Goal: Task Accomplishment & Management: Complete application form

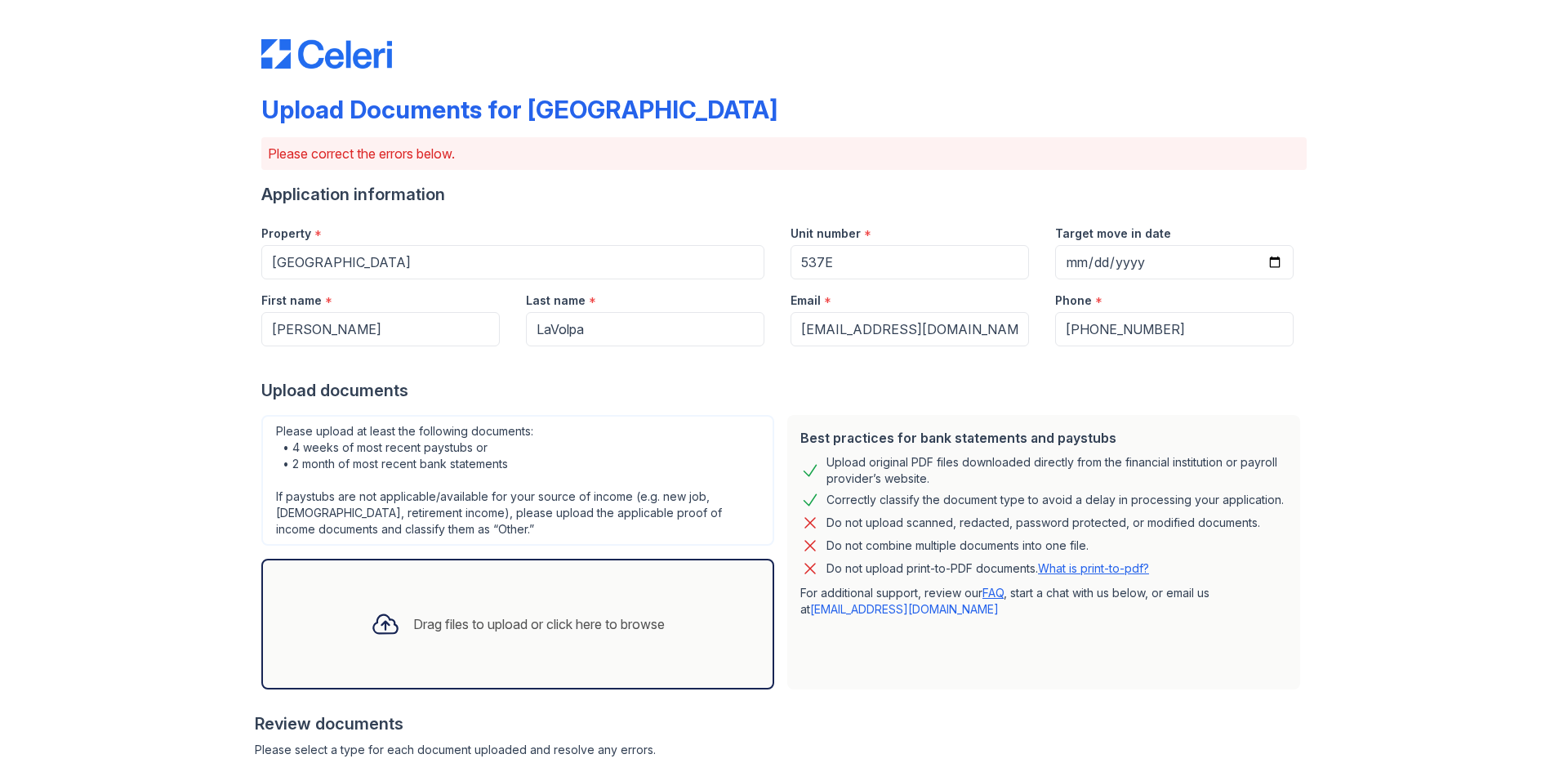
click at [543, 625] on div "Drag files to upload or click here to browse" at bounding box center [538, 624] width 251 height 19
click at [565, 605] on div "Drag files to upload or click here to browse" at bounding box center [518, 624] width 321 height 56
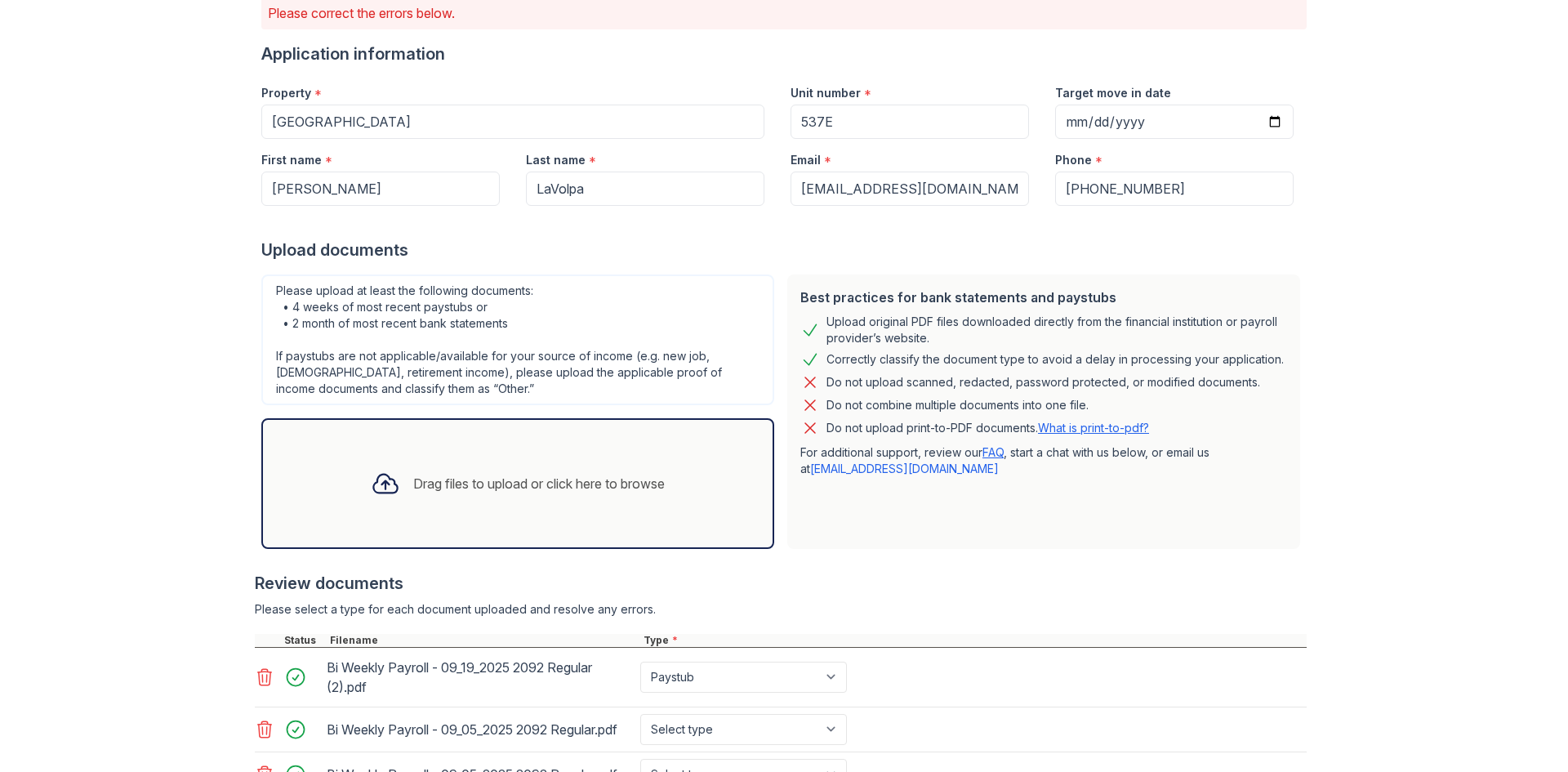
scroll to position [329, 0]
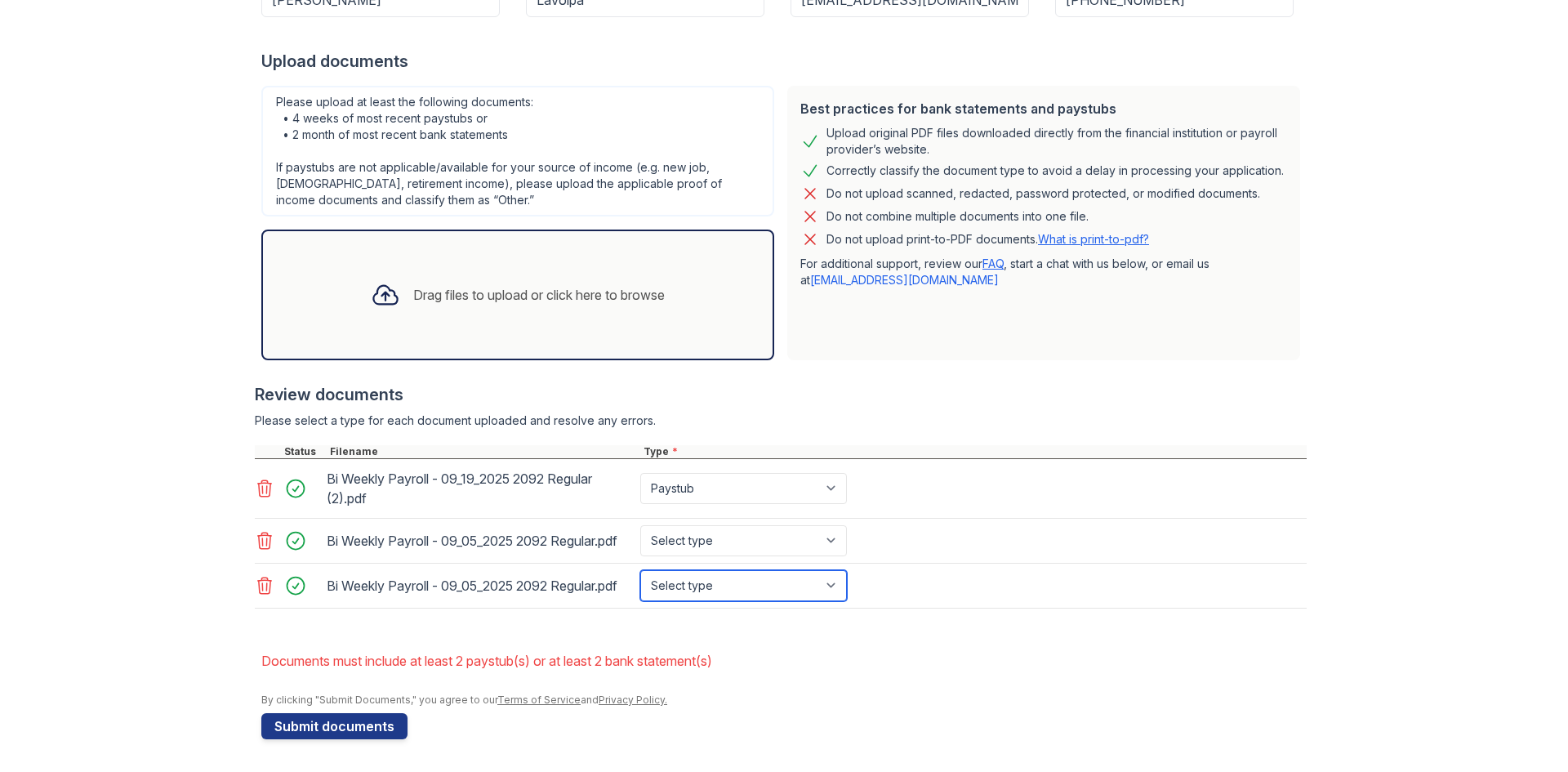
click at [829, 584] on select "Select type Paystub Bank Statement Offer Letter Tax Documents Benefit Award Let…" at bounding box center [743, 585] width 207 height 31
select select "paystub"
click at [640, 570] on select "Select type Paystub Bank Statement Offer Letter Tax Documents Benefit Award Let…" at bounding box center [743, 585] width 207 height 31
click at [821, 543] on select "Select type Paystub Bank Statement Offer Letter Tax Documents Benefit Award Let…" at bounding box center [743, 541] width 207 height 31
select select "paystub"
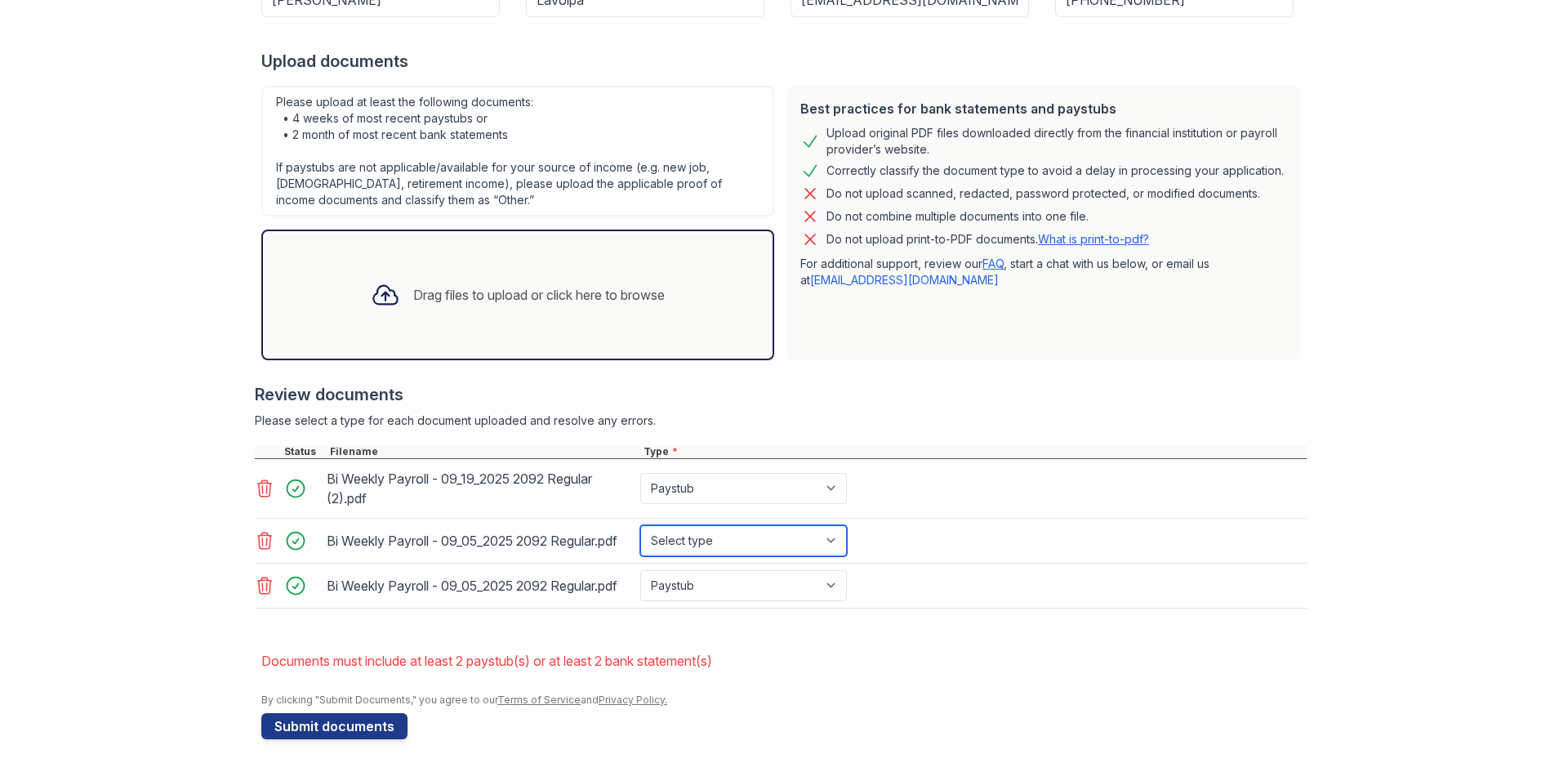
click at [640, 526] on select "Select type Paystub Bank Statement Offer Letter Tax Documents Benefit Award Let…" at bounding box center [743, 541] width 207 height 31
click at [257, 581] on icon at bounding box center [265, 585] width 19 height 19
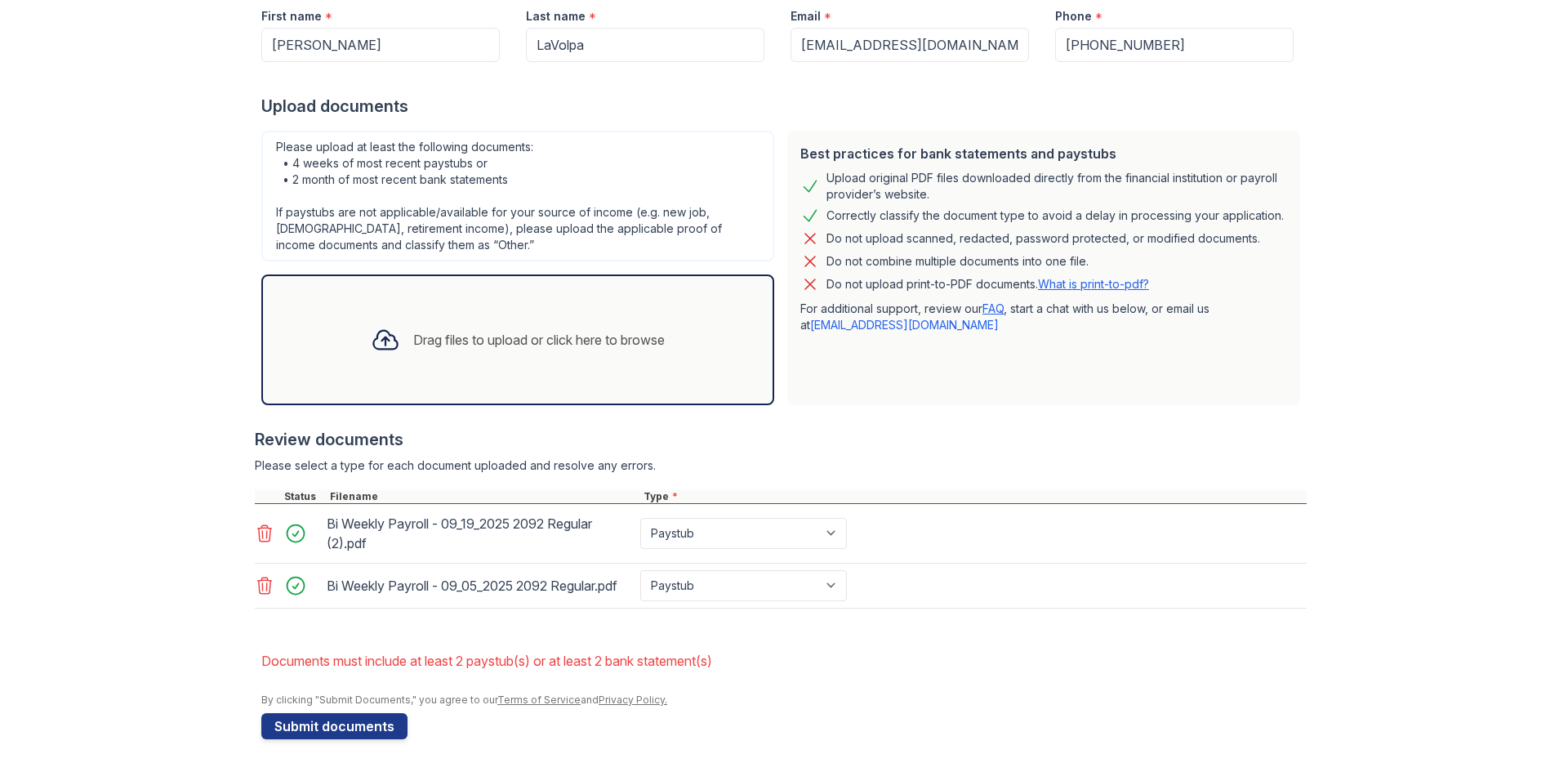
click at [255, 532] on icon at bounding box center [265, 533] width 19 height 19
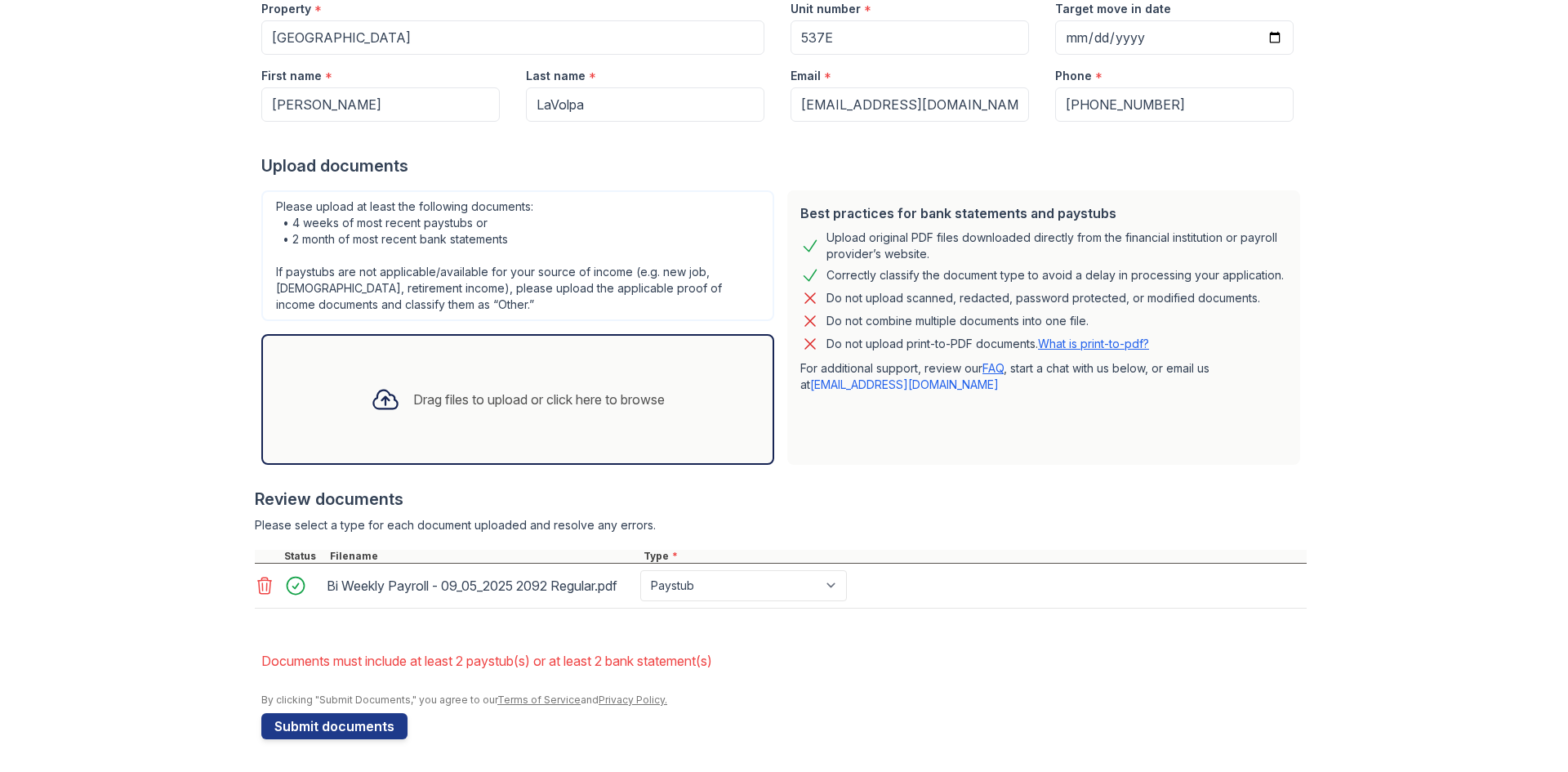
click at [258, 584] on icon at bounding box center [265, 585] width 13 height 16
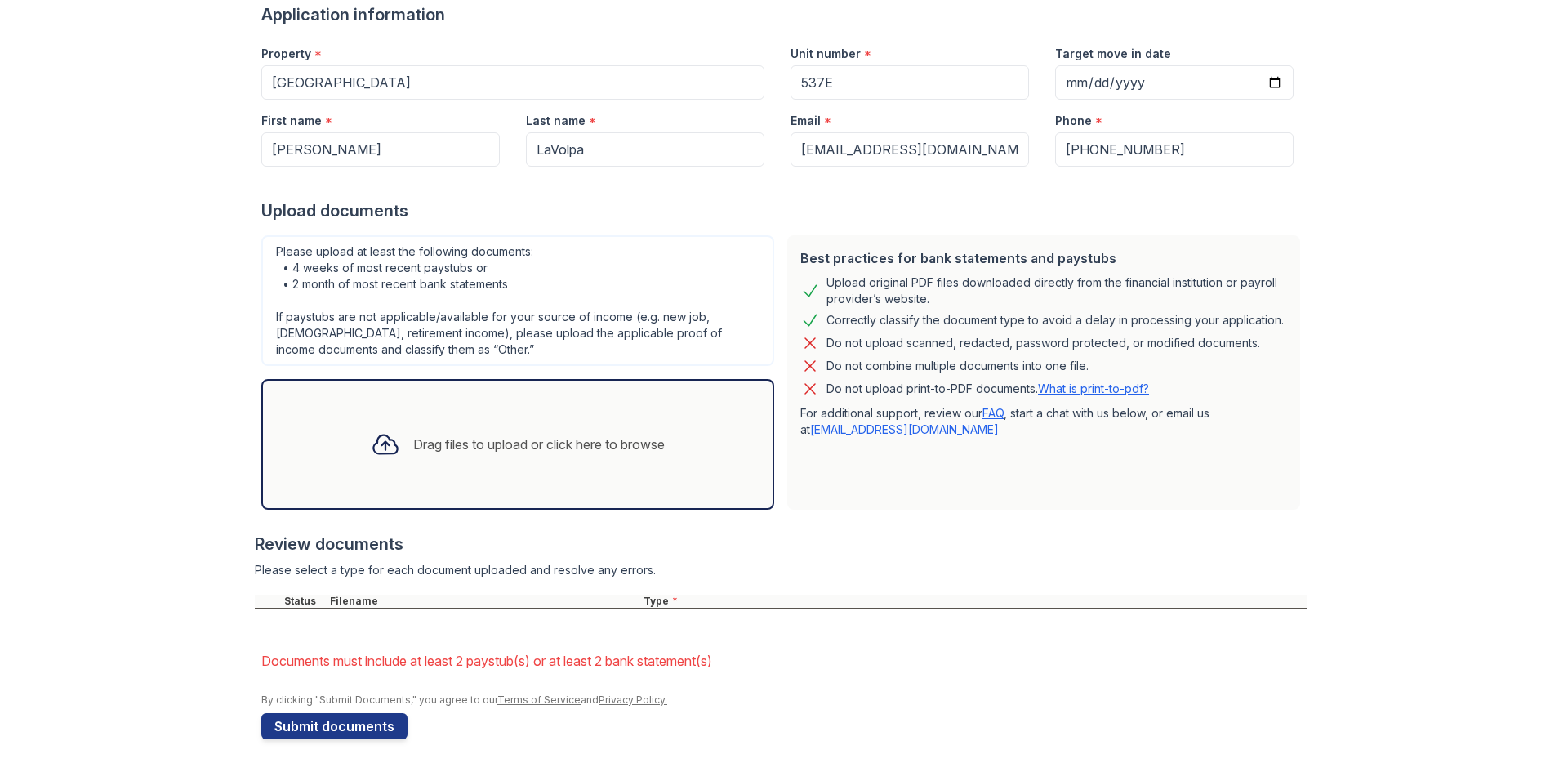
scroll to position [180, 0]
click at [578, 447] on div "Drag files to upload or click here to browse" at bounding box center [538, 444] width 251 height 19
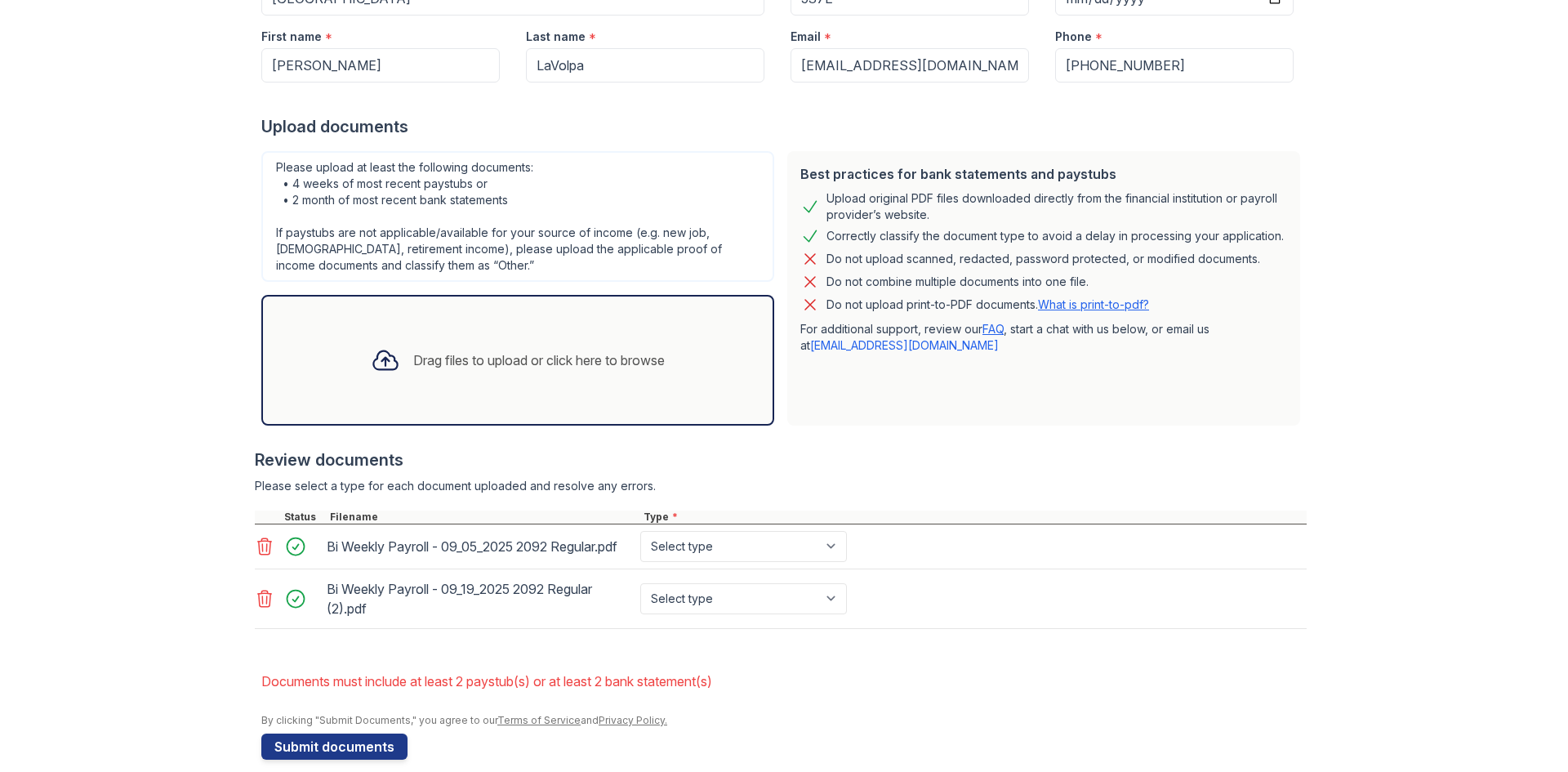
scroll to position [284, 0]
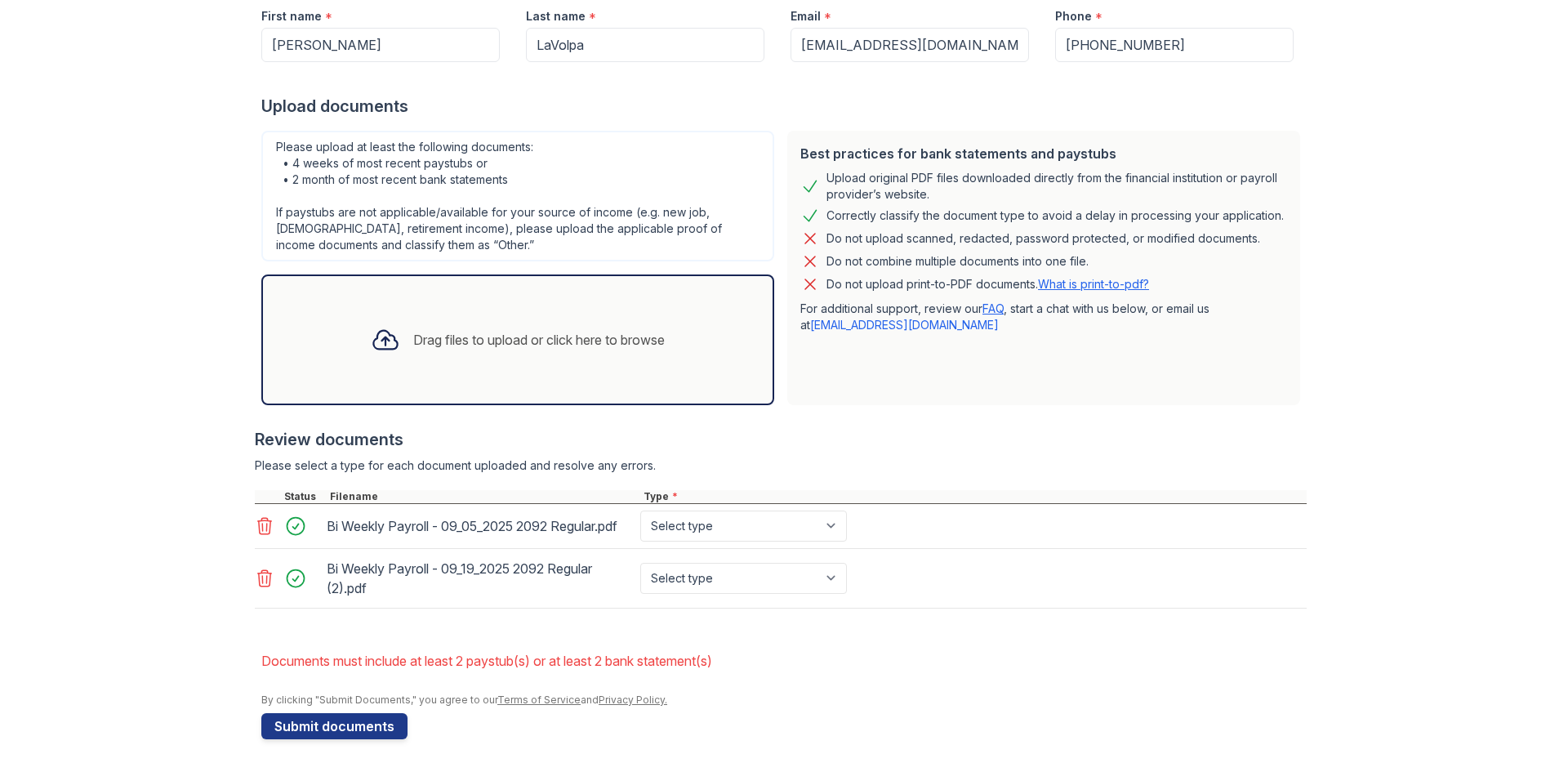
click at [854, 511] on div "Bi Weekly Payroll - 09_05_2025 2092 Regular.pdf Select type Paystub Bank Statem…" at bounding box center [781, 526] width 1052 height 45
click at [827, 530] on select "Select type Paystub Bank Statement Offer Letter Tax Documents Benefit Award Let…" at bounding box center [743, 526] width 207 height 31
select select "paystub"
click at [640, 510] on select "Select type Paystub Bank Statement Offer Letter Tax Documents Benefit Award Let…" at bounding box center [743, 526] width 207 height 31
click at [786, 577] on select "Select type Paystub Bank Statement Offer Letter Tax Documents Benefit Award Let…" at bounding box center [743, 579] width 207 height 31
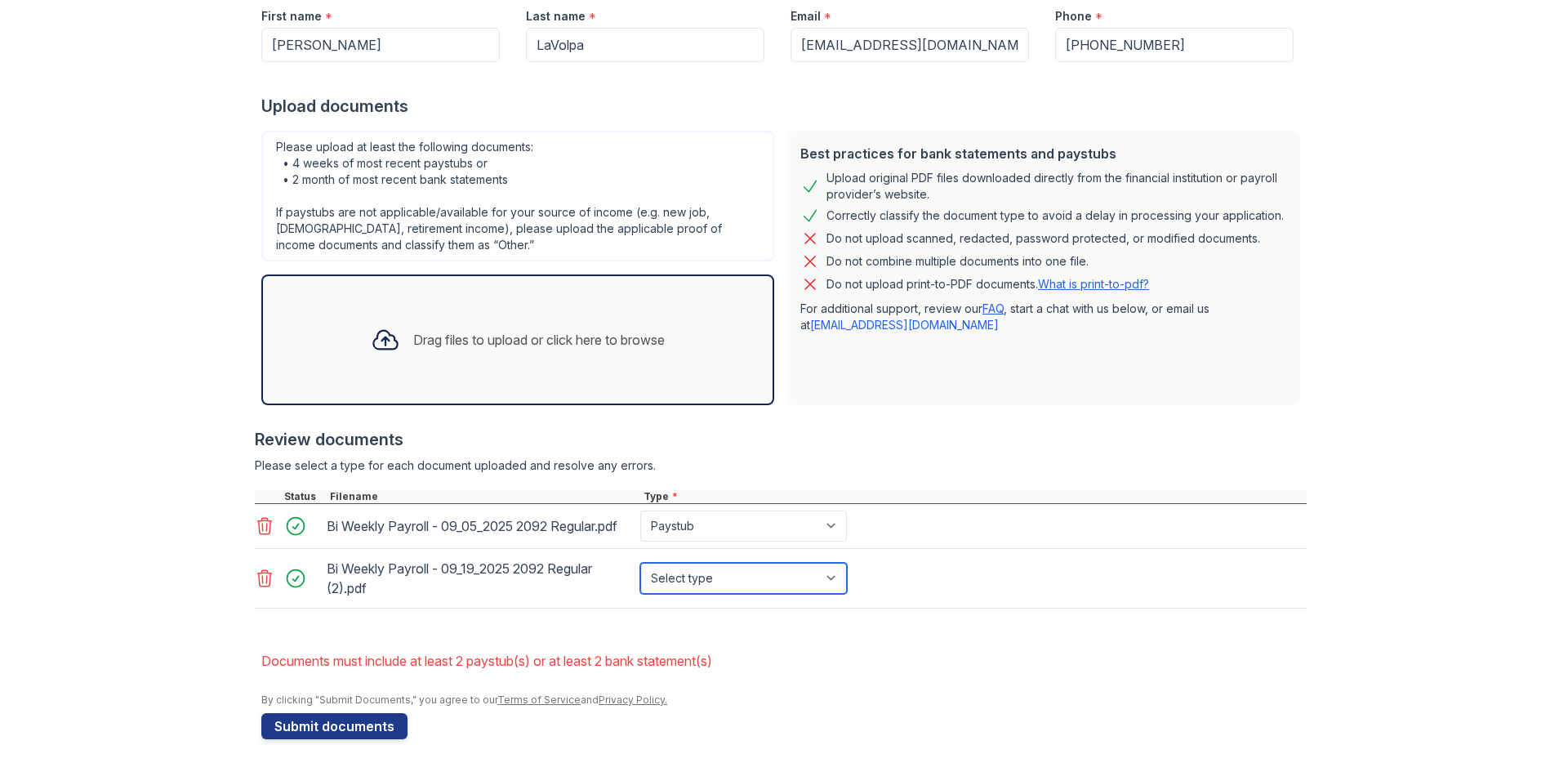
select select "paystub"
click at [640, 563] on select "Select type Paystub Bank Statement Offer Letter Tax Documents Benefit Award Let…" at bounding box center [743, 579] width 207 height 31
click at [357, 727] on button "Submit documents" at bounding box center [334, 726] width 146 height 26
